Goal: Complete application form

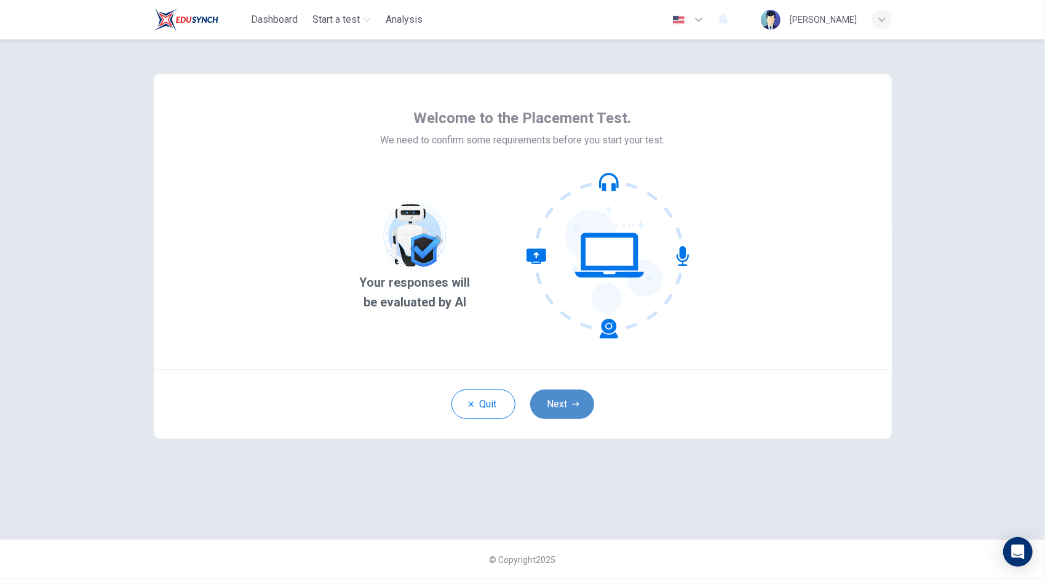
click at [561, 403] on button "Next" at bounding box center [562, 404] width 64 height 30
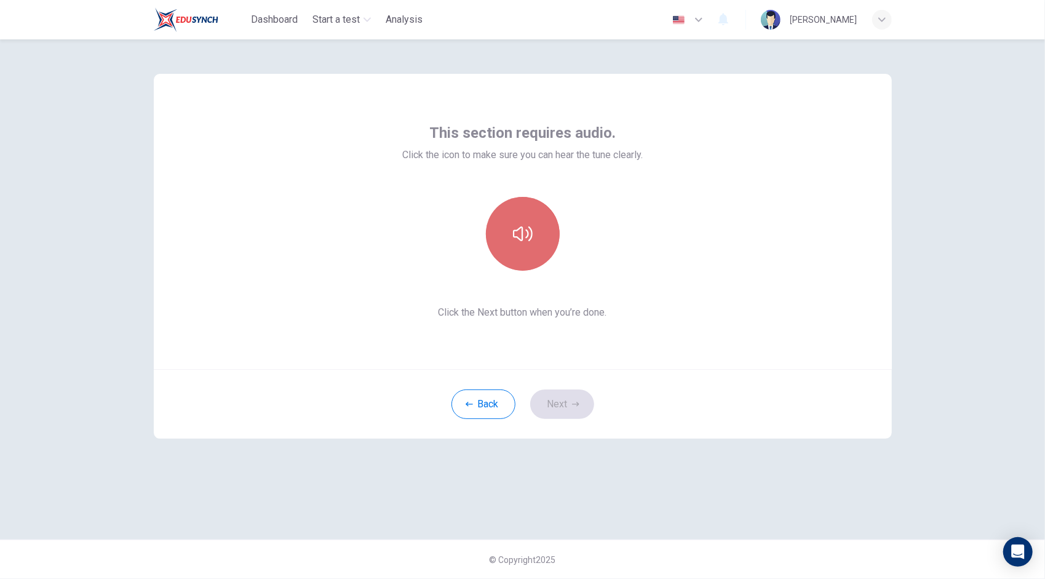
click at [524, 252] on button "button" at bounding box center [523, 234] width 74 height 74
click at [533, 214] on button "button" at bounding box center [523, 234] width 74 height 74
click at [521, 239] on icon "button" at bounding box center [523, 234] width 20 height 20
click at [568, 403] on button "Next" at bounding box center [562, 404] width 64 height 30
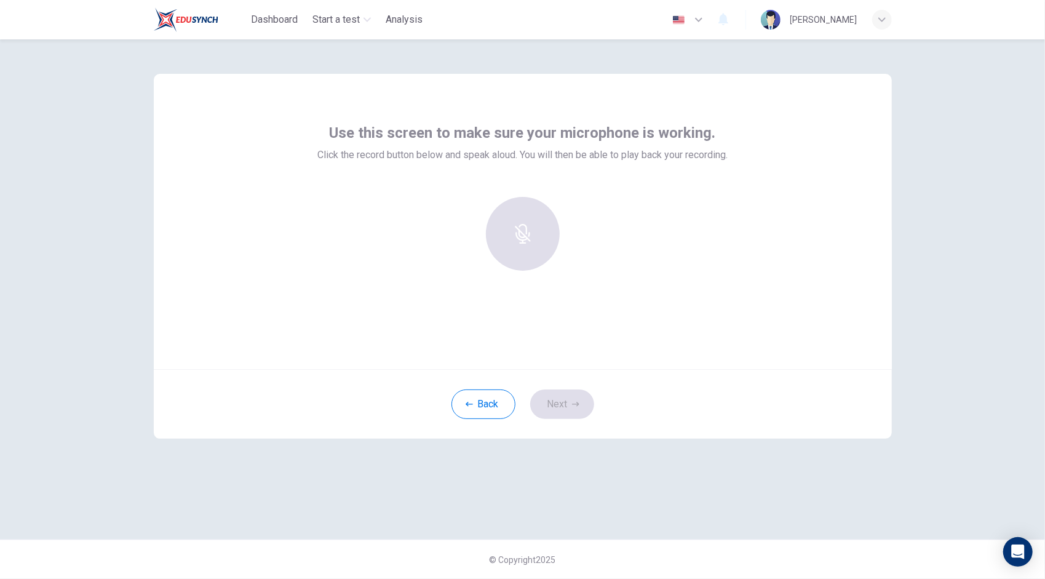
click at [525, 241] on div at bounding box center [522, 234] width 133 height 74
click at [528, 218] on icon "button" at bounding box center [523, 225] width 20 height 20
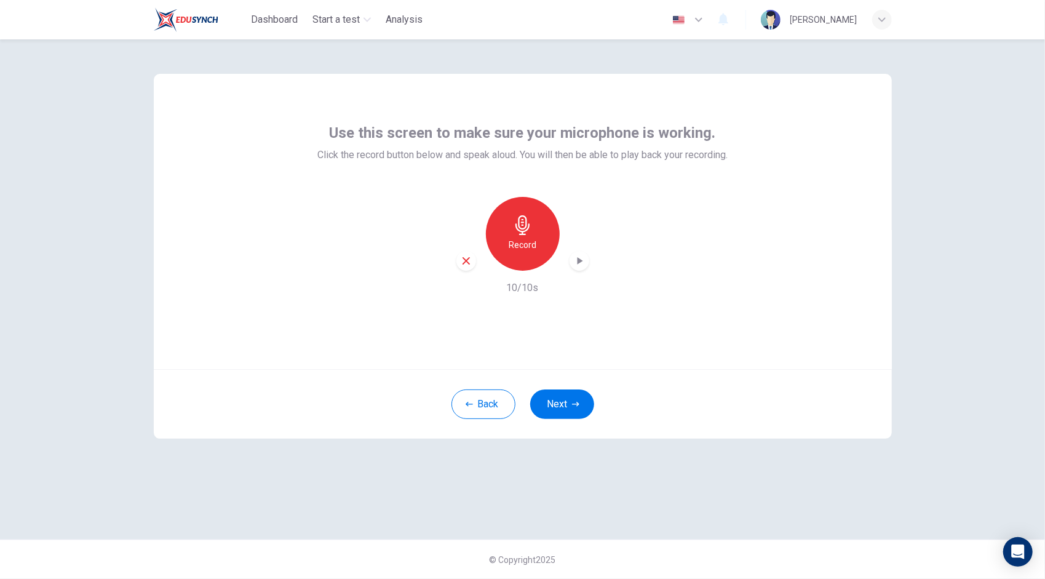
drag, startPoint x: 559, startPoint y: 408, endPoint x: 674, endPoint y: 412, distance: 115.7
click at [674, 412] on div "Back Next" at bounding box center [523, 404] width 738 height 70
click at [549, 399] on button "Next" at bounding box center [562, 404] width 64 height 30
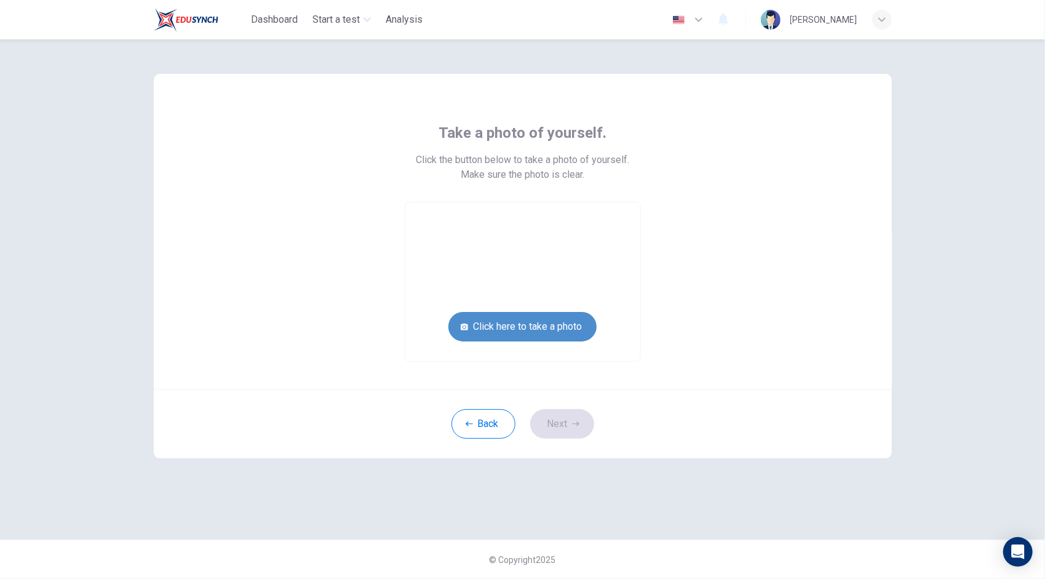
click at [511, 330] on button "Click here to take a photo" at bounding box center [522, 327] width 148 height 30
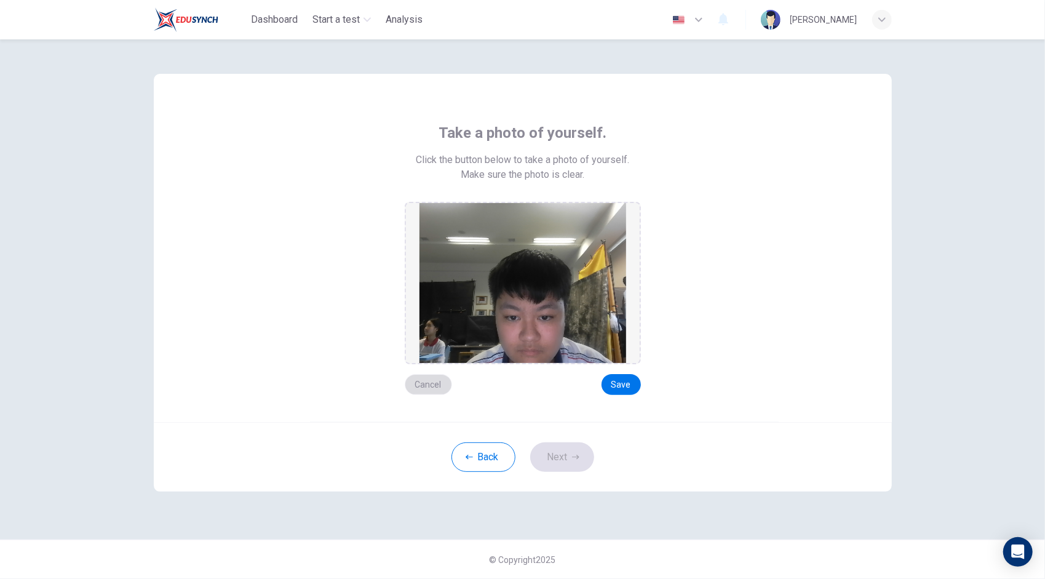
click at [431, 384] on button "Cancel" at bounding box center [428, 384] width 47 height 21
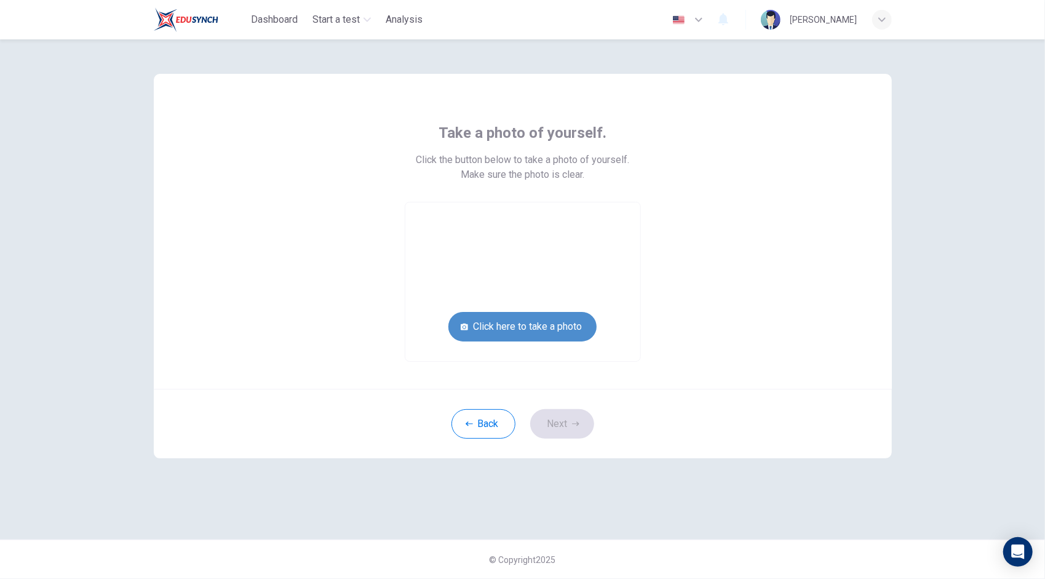
click at [562, 326] on button "Click here to take a photo" at bounding box center [522, 327] width 148 height 30
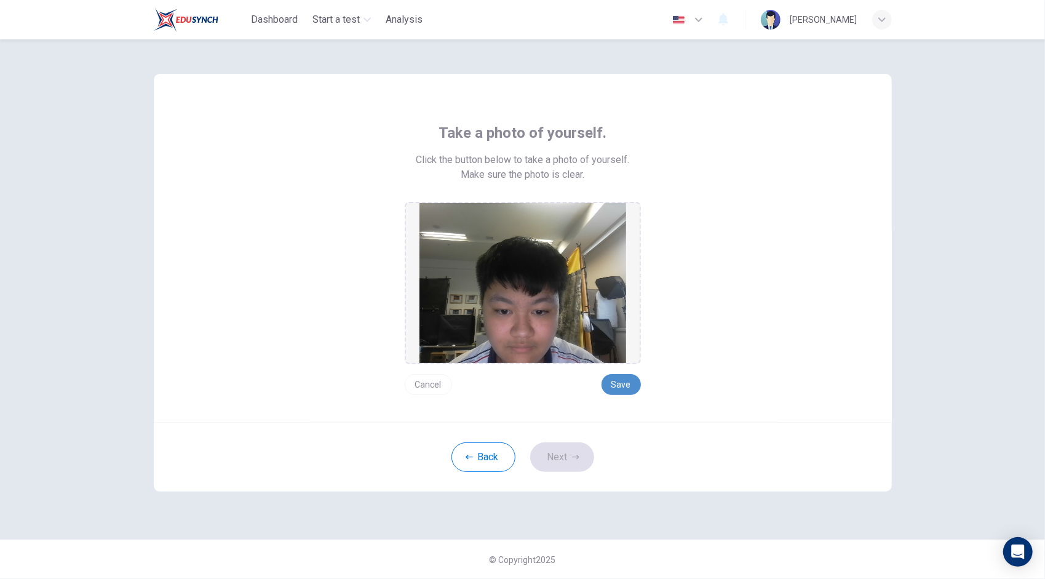
click at [626, 389] on button "Save" at bounding box center [621, 384] width 39 height 21
click at [569, 440] on div "Back Next" at bounding box center [523, 457] width 738 height 70
click at [567, 461] on button "Next" at bounding box center [562, 457] width 64 height 30
